Goal: Transaction & Acquisition: Download file/media

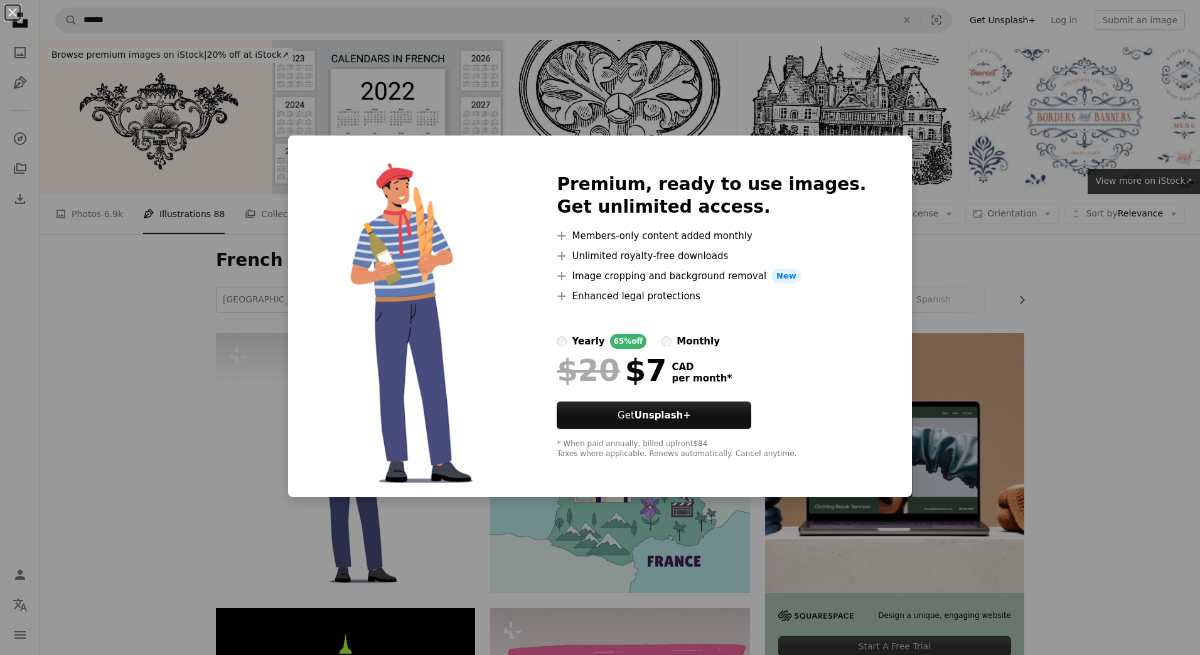
click at [1168, 326] on div "An X shape Premium, ready to use images. Get unlimited access. A plus sign Memb…" at bounding box center [600, 327] width 1200 height 655
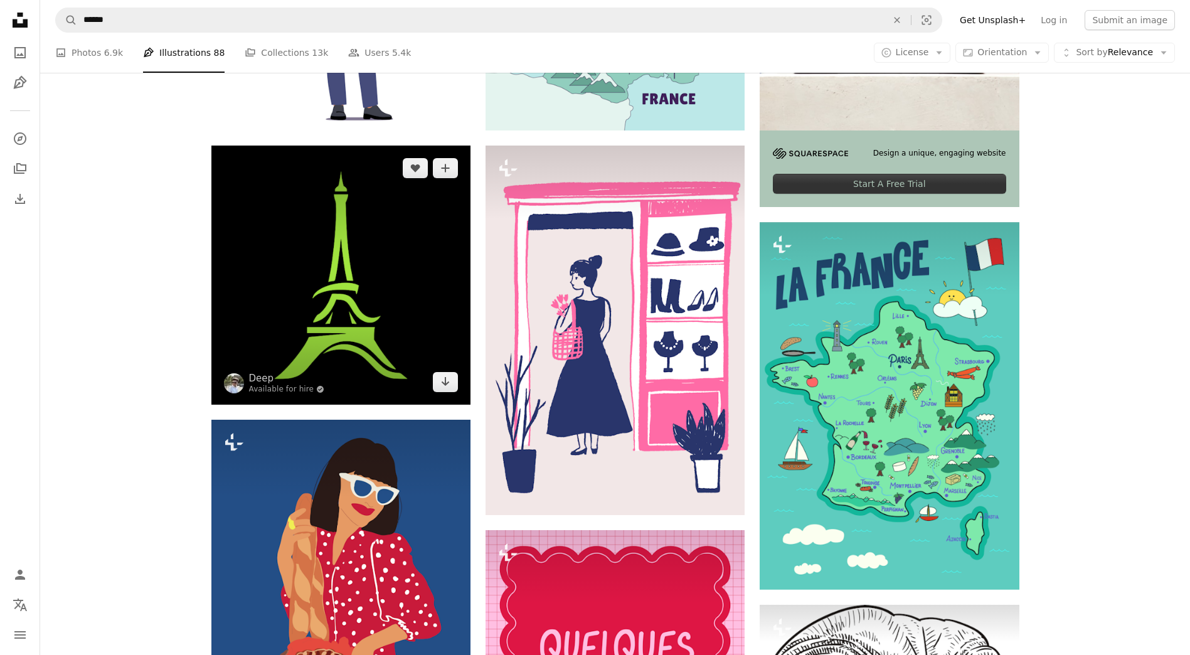
scroll to position [628, 0]
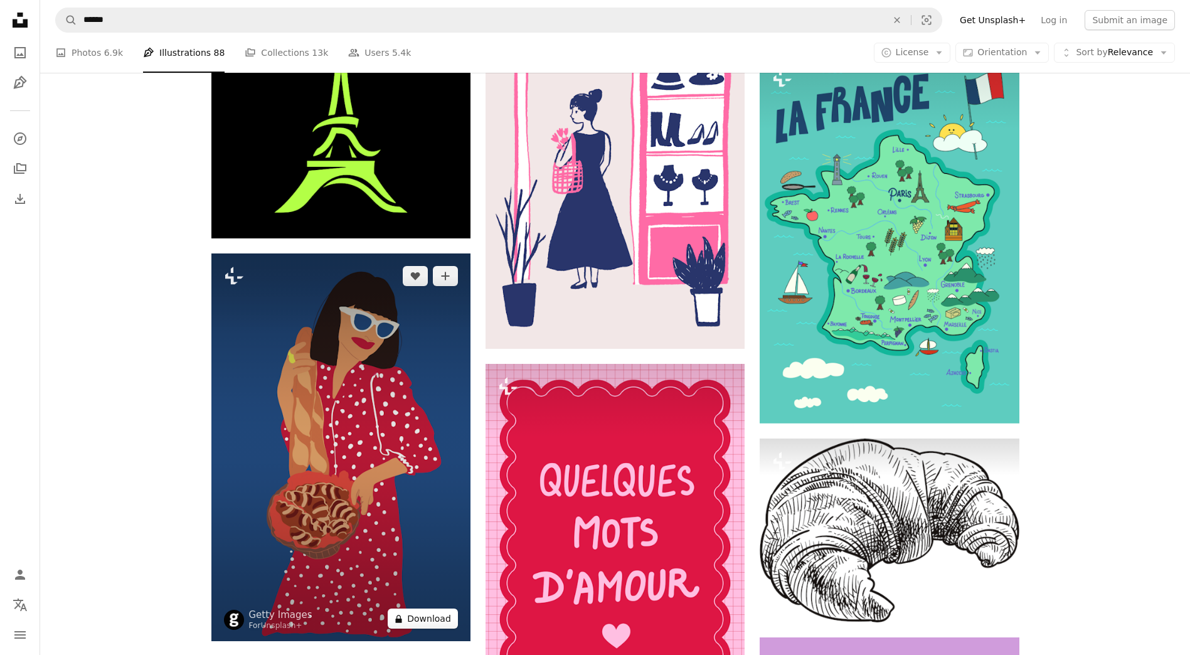
click at [428, 618] on button "A lock Download" at bounding box center [423, 619] width 70 height 20
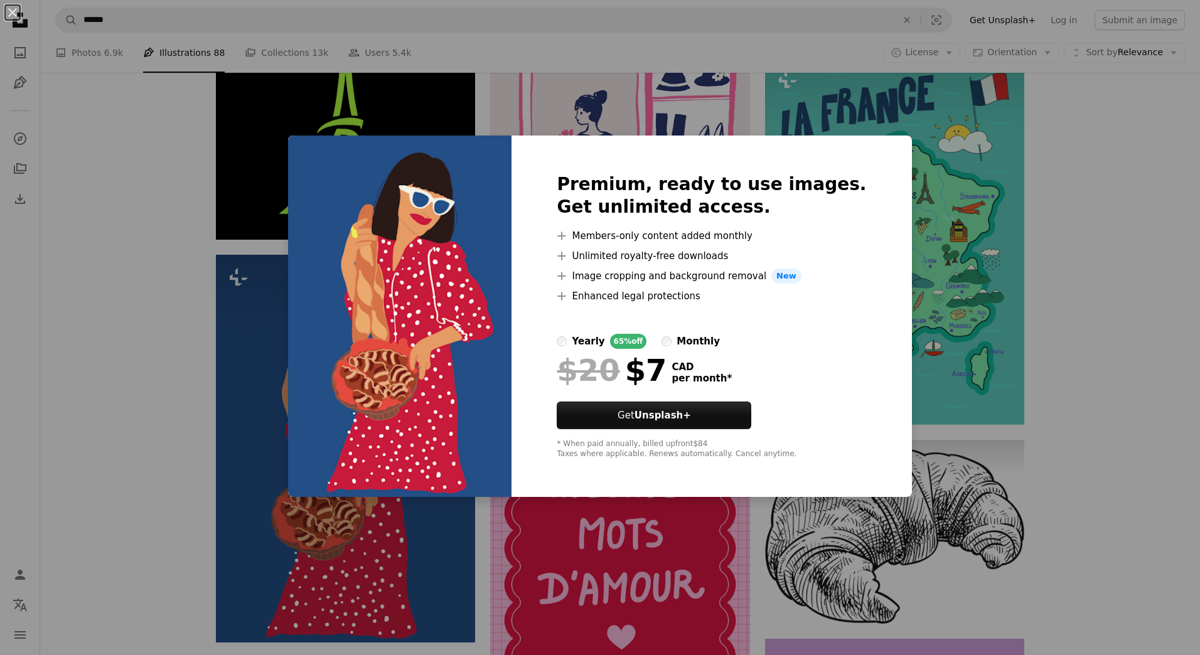
click at [1144, 367] on div "An X shape Premium, ready to use images. Get unlimited access. A plus sign Memb…" at bounding box center [600, 327] width 1200 height 655
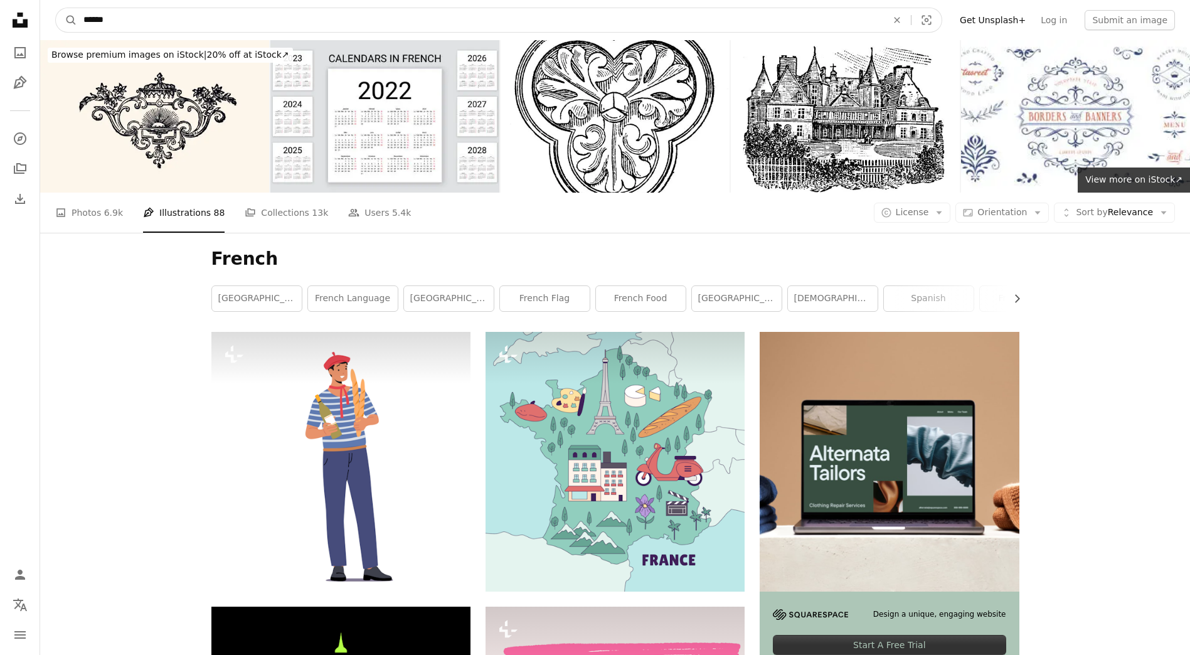
click at [164, 20] on input "******" at bounding box center [480, 20] width 806 height 24
type input "**********"
click button "A magnifying glass" at bounding box center [66, 20] width 21 height 24
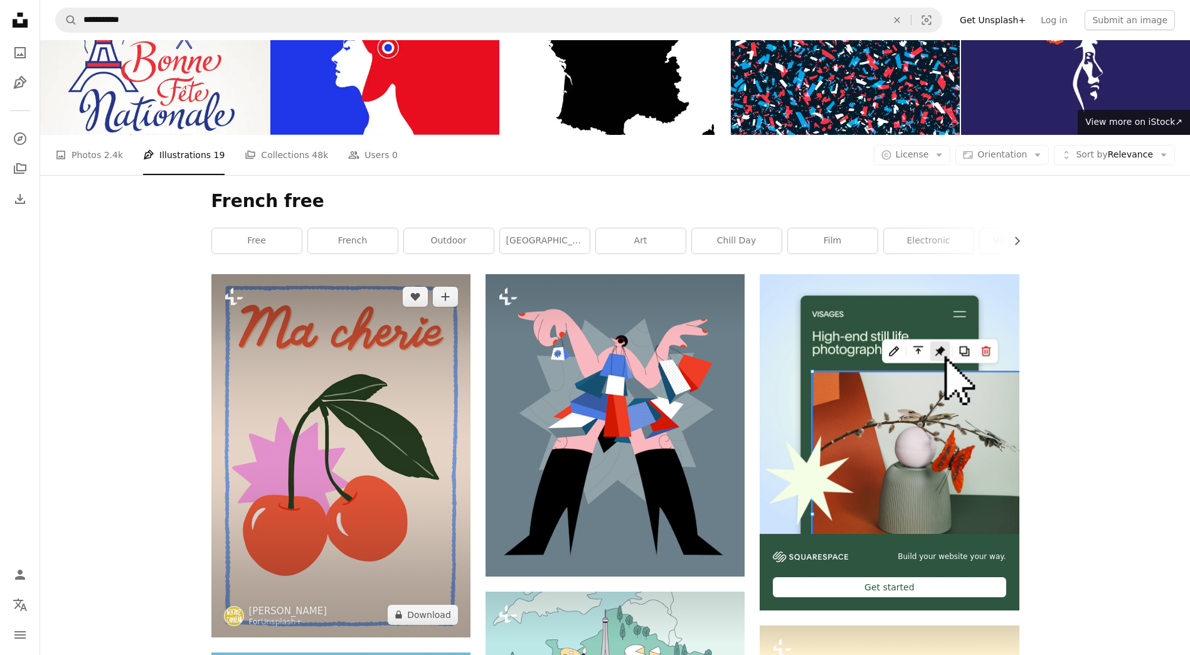
scroll to position [126, 0]
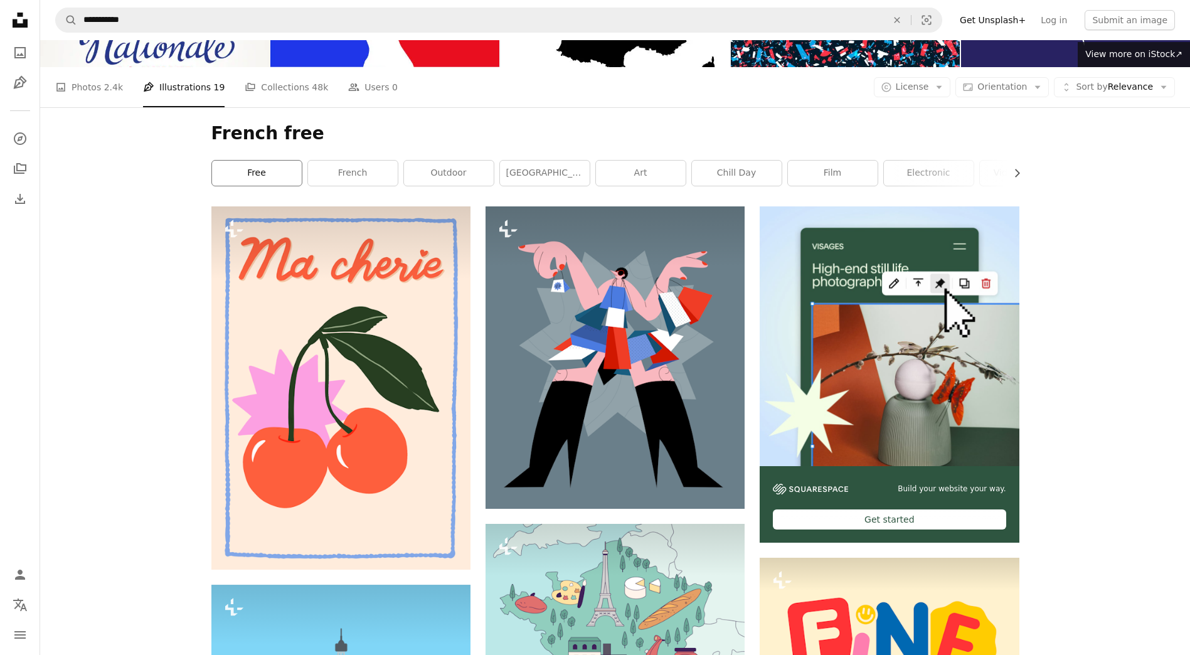
click at [260, 168] on link "free" at bounding box center [257, 173] width 90 height 25
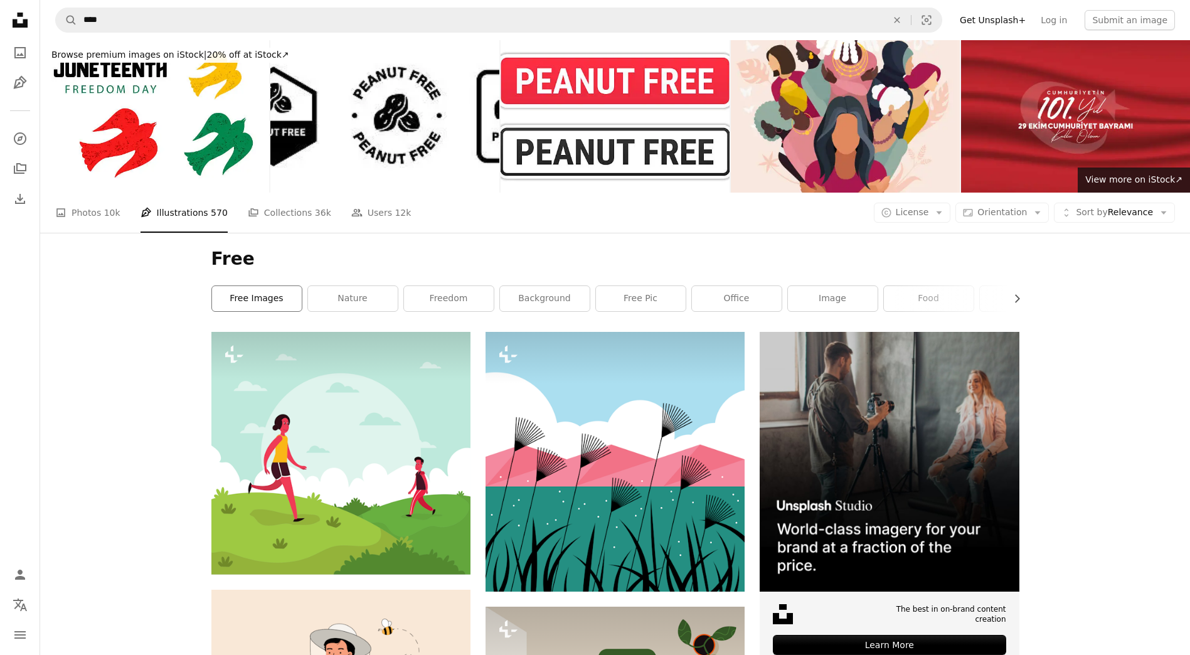
click at [247, 298] on link "free images" at bounding box center [257, 298] width 90 height 25
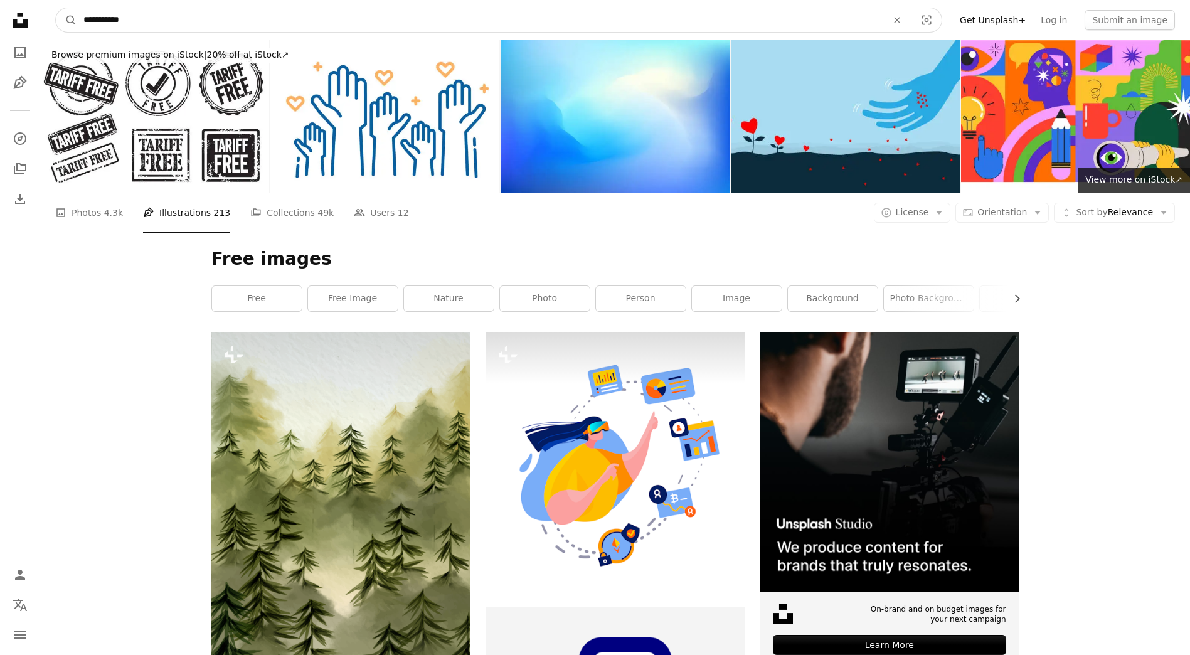
drag, startPoint x: 149, startPoint y: 27, endPoint x: -3, endPoint y: 14, distance: 152.4
type input "******"
click at [56, 8] on button "A magnifying glass" at bounding box center [66, 20] width 21 height 24
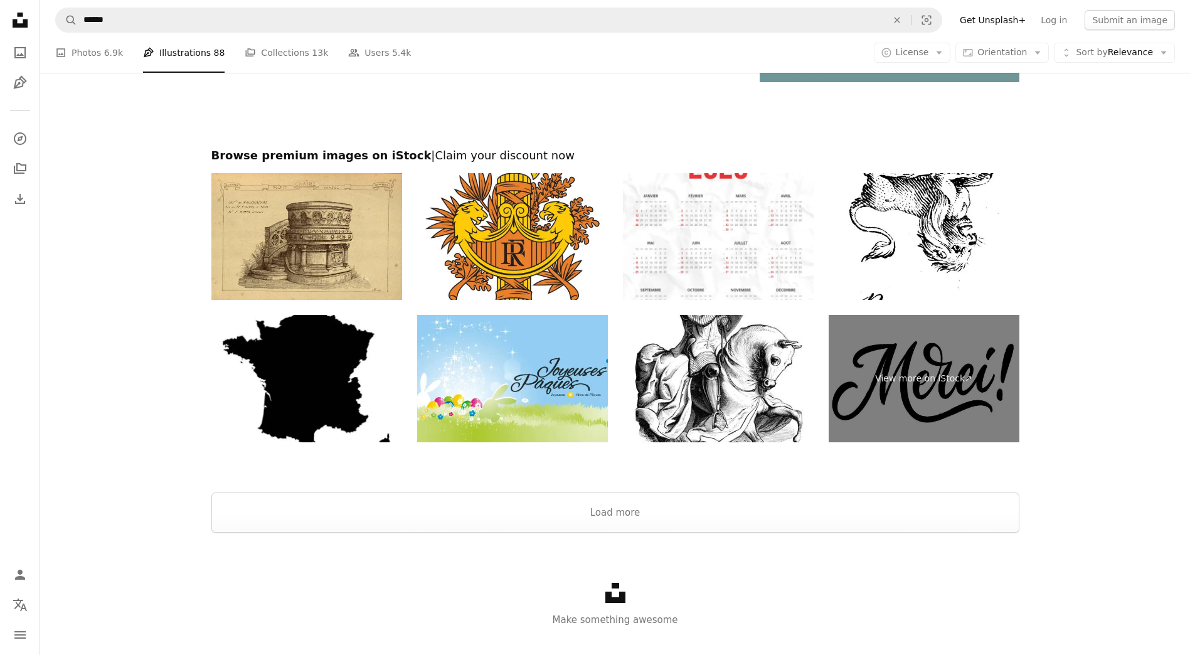
scroll to position [2580, 0]
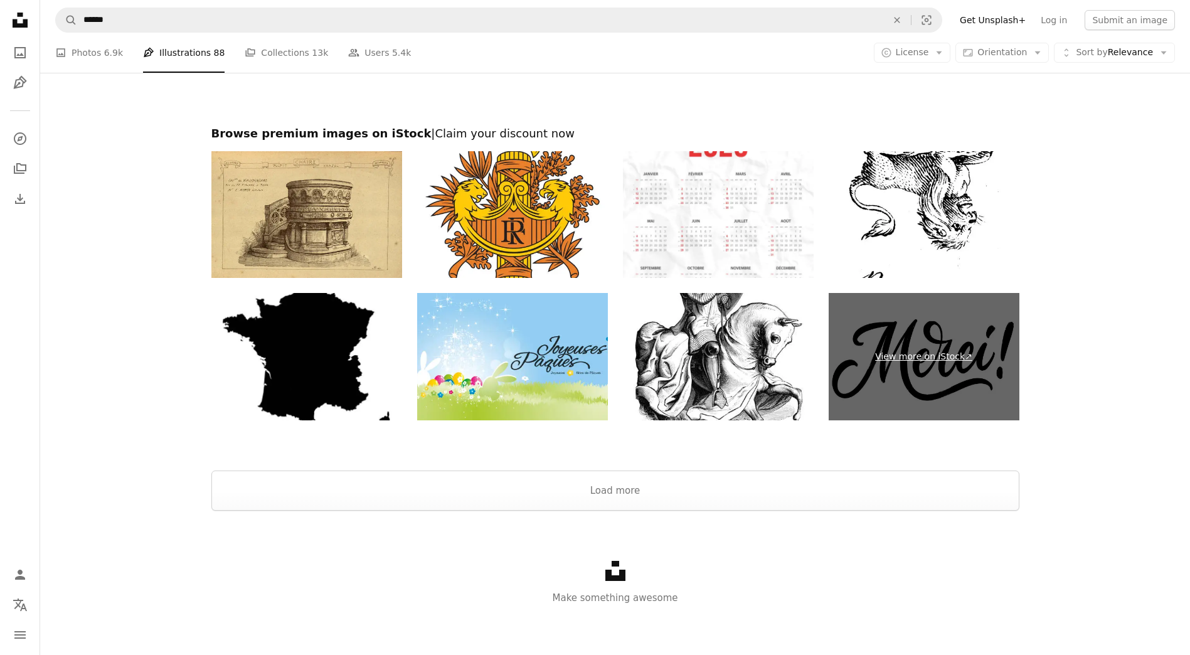
drag, startPoint x: 906, startPoint y: 290, endPoint x: 879, endPoint y: 296, distance: 27.1
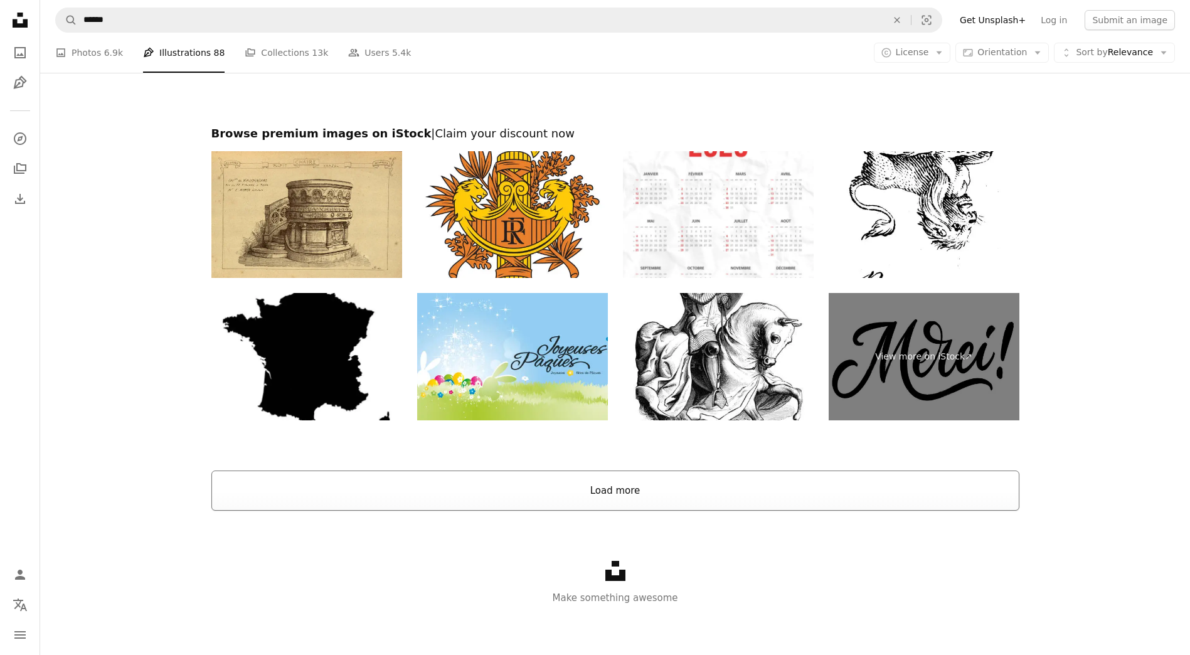
drag, startPoint x: 879, startPoint y: 296, endPoint x: 591, endPoint y: 488, distance: 346.4
click at [591, 488] on button "Load more" at bounding box center [615, 491] width 808 height 40
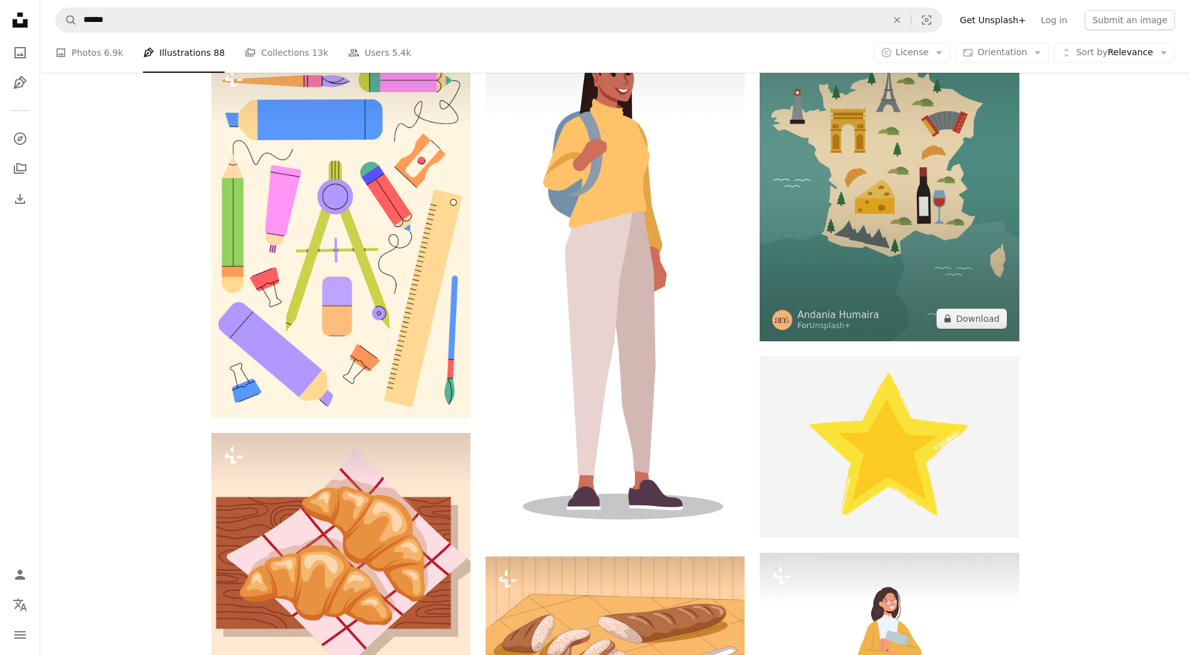
scroll to position [4149, 0]
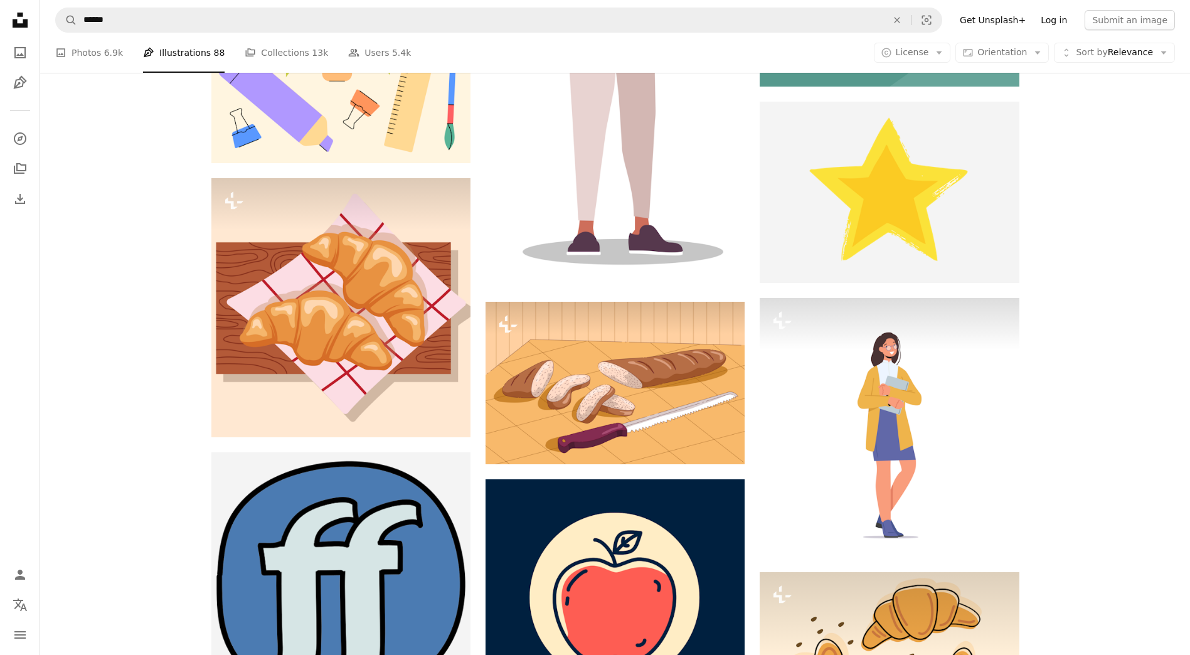
click at [1069, 14] on link "Log in" at bounding box center [1054, 20] width 41 height 20
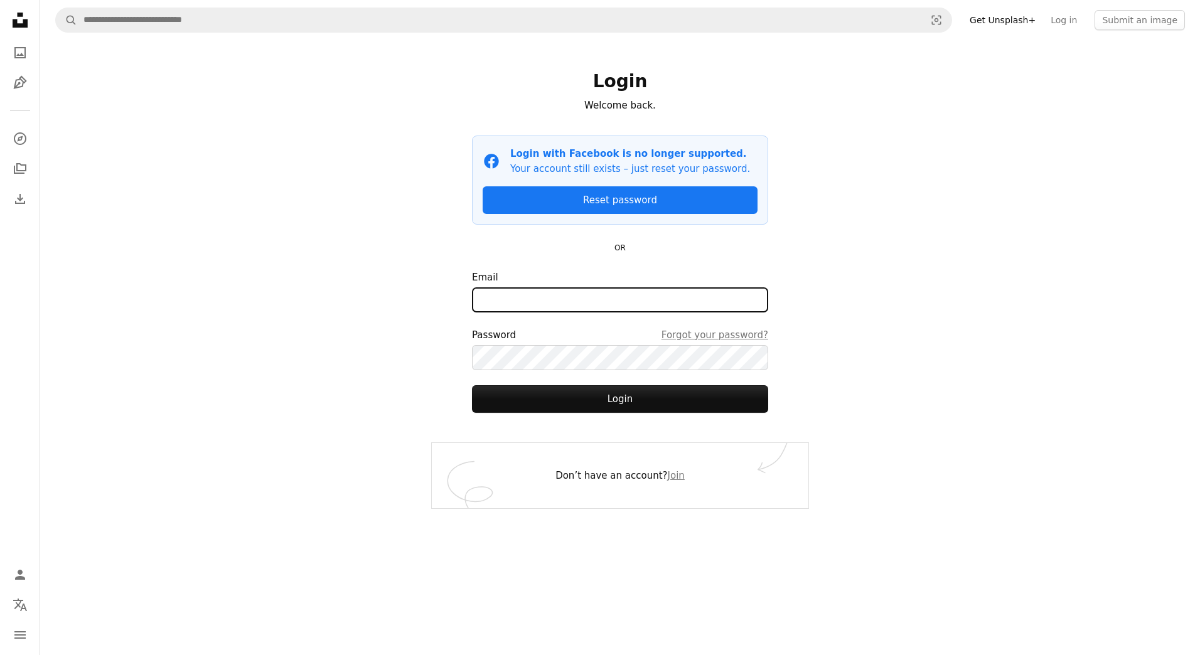
click at [604, 297] on input "Email" at bounding box center [620, 299] width 296 height 25
type input "**********"
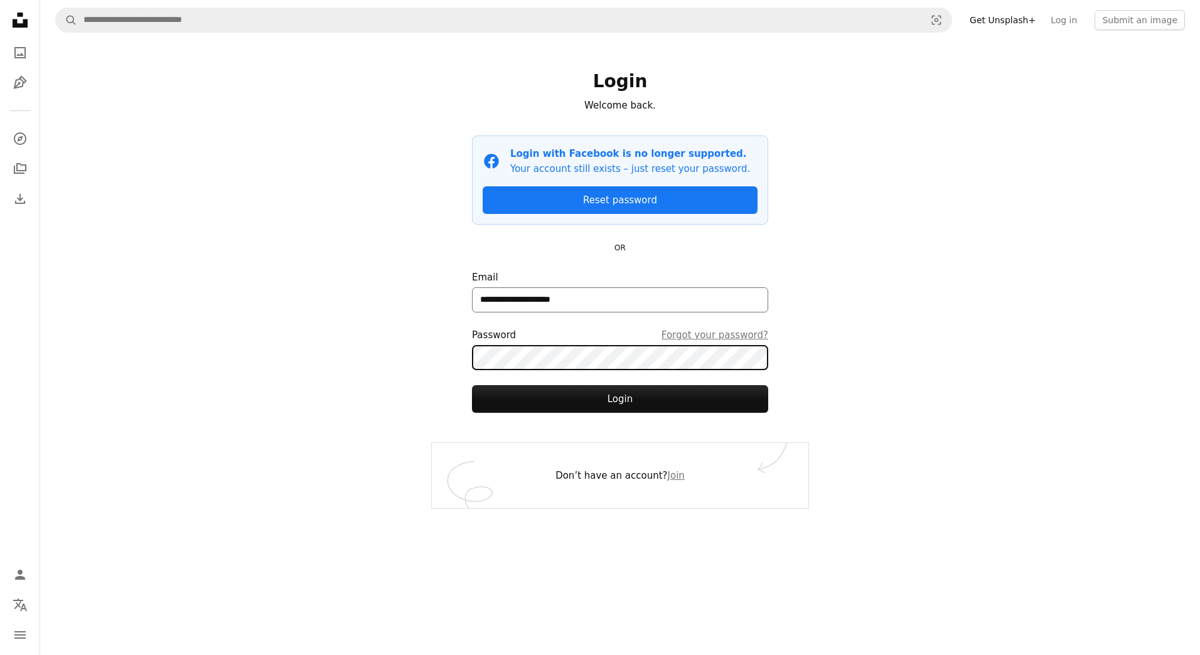
click at [472, 385] on button "Login" at bounding box center [620, 399] width 296 height 28
